Goal: Information Seeking & Learning: Learn about a topic

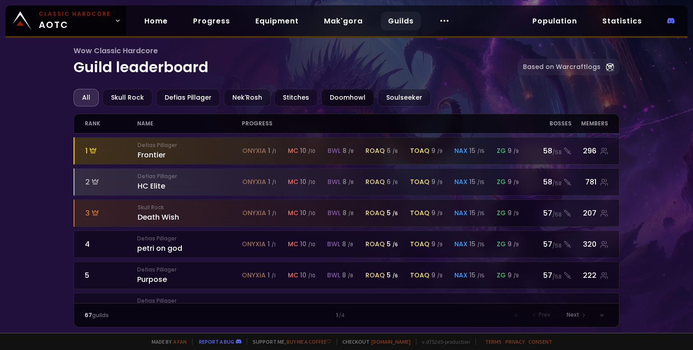
click at [341, 99] on div "Doomhowl" at bounding box center [347, 98] width 53 height 18
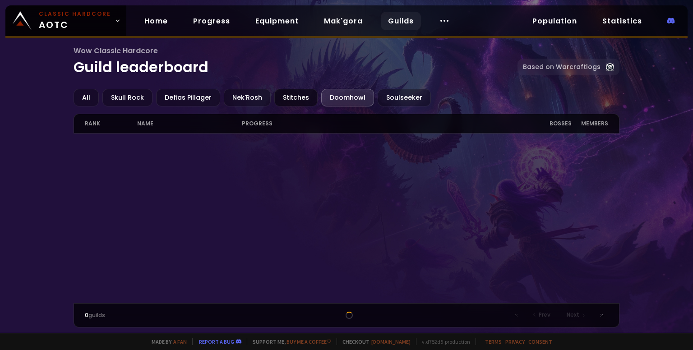
click at [283, 100] on div "Stitches" at bounding box center [295, 98] width 43 height 18
click at [231, 98] on div "Nek'Rosh" at bounding box center [247, 98] width 47 height 18
click at [190, 98] on div "Defias Pillager" at bounding box center [188, 98] width 64 height 18
click at [142, 93] on div "Skull Rock" at bounding box center [127, 98] width 50 height 18
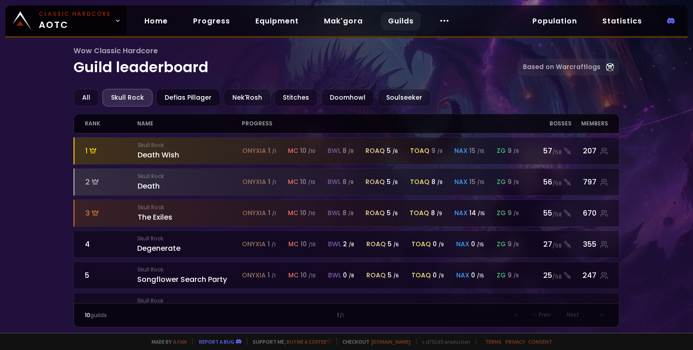
click at [179, 100] on div "Defias Pillager" at bounding box center [188, 98] width 64 height 18
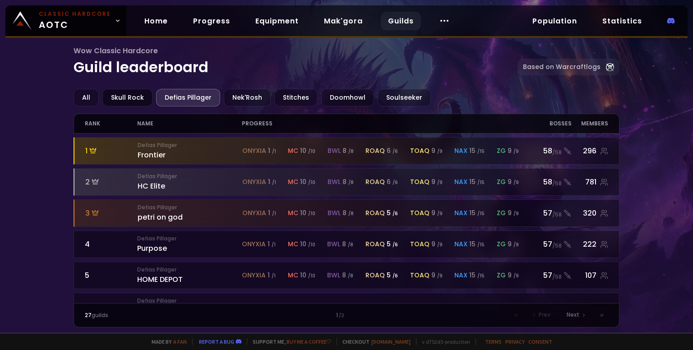
click at [137, 95] on div "Skull Rock" at bounding box center [127, 98] width 50 height 18
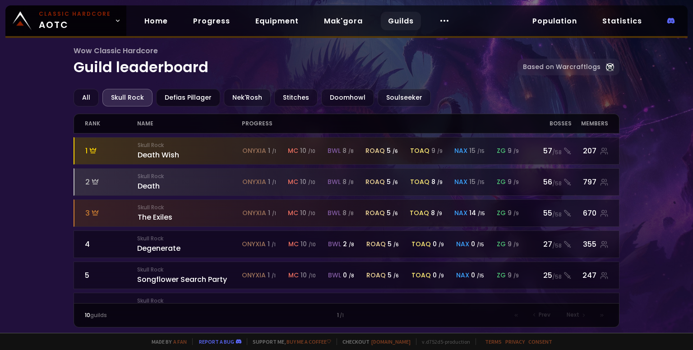
click at [204, 98] on div "Defias Pillager" at bounding box center [188, 98] width 64 height 18
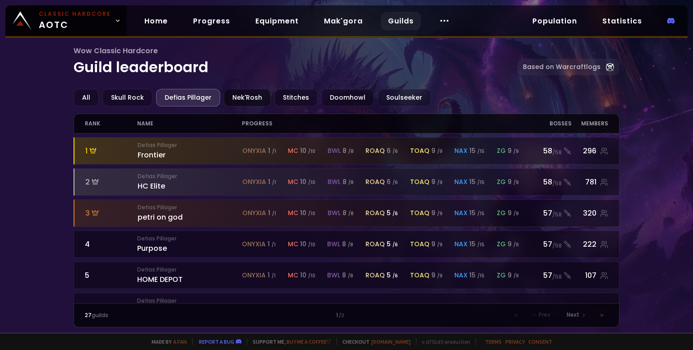
click at [251, 101] on div "Nek'Rosh" at bounding box center [247, 98] width 47 height 18
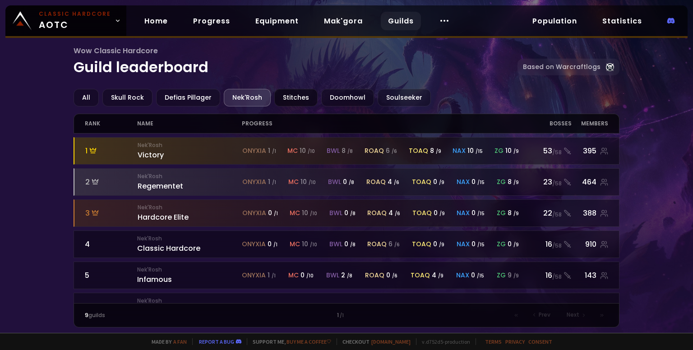
click at [296, 100] on div "Stitches" at bounding box center [295, 98] width 43 height 18
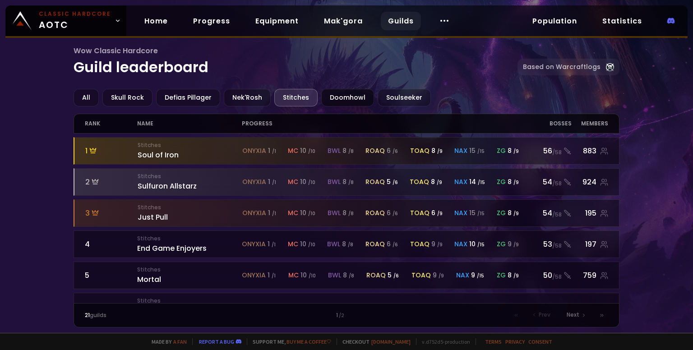
click at [336, 95] on div "Doomhowl" at bounding box center [347, 98] width 53 height 18
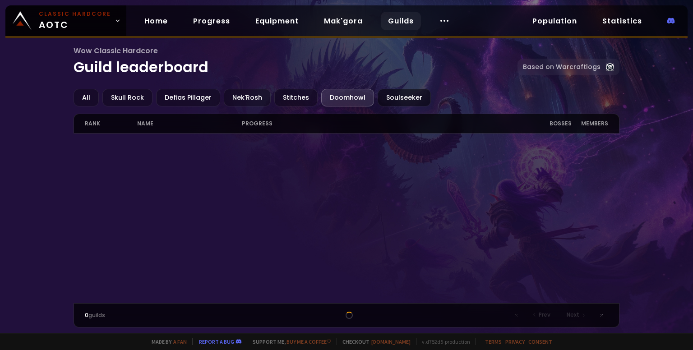
click at [383, 96] on div "Soulseeker" at bounding box center [404, 98] width 53 height 18
click at [327, 97] on div "Doomhowl" at bounding box center [347, 98] width 53 height 18
